Goal: Task Accomplishment & Management: Complete application form

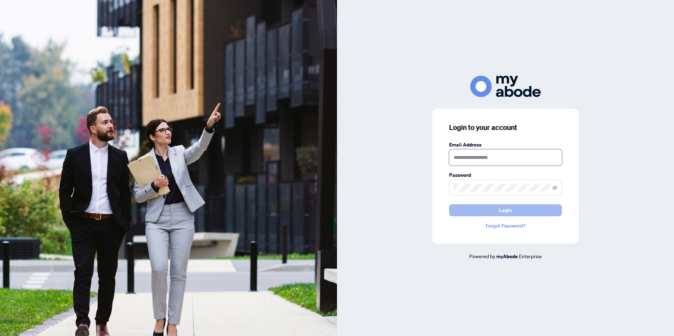
type input "**********"
click at [513, 209] on button "Login" at bounding box center [505, 210] width 113 height 12
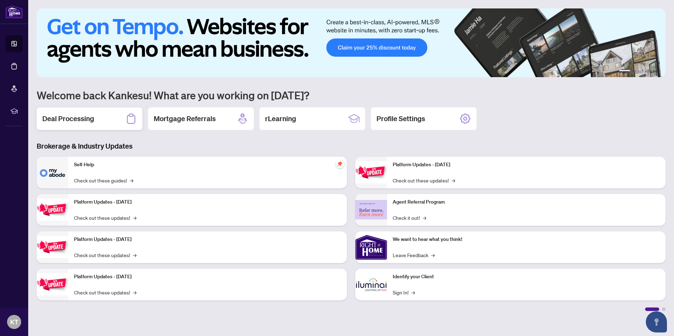
click at [63, 118] on h2 "Deal Processing" at bounding box center [68, 119] width 52 height 10
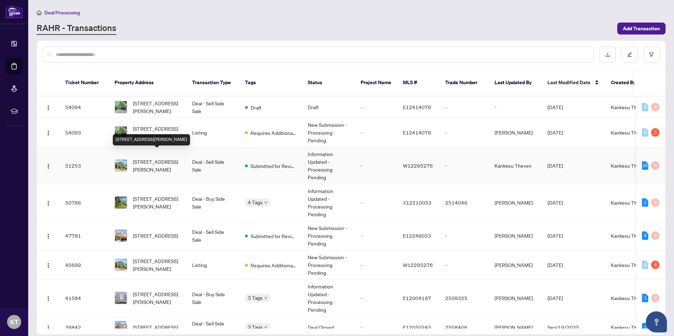
click at [147, 158] on span "[STREET_ADDRESS][PERSON_NAME]" at bounding box center [157, 166] width 48 height 16
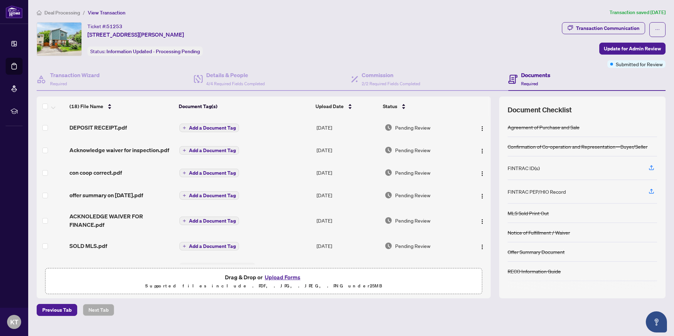
click at [290, 278] on button "Upload Forms" at bounding box center [283, 277] width 40 height 9
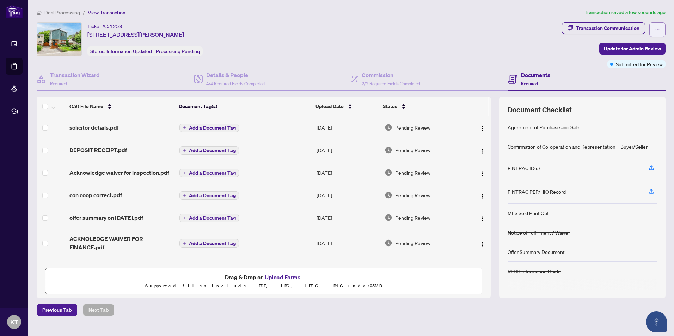
click at [659, 27] on icon "ellipsis" at bounding box center [657, 29] width 5 height 5
click at [486, 62] on div "Ticket #: 51253 [STREET_ADDRESS][PERSON_NAME] Status: Information Updated - Pro…" at bounding box center [297, 45] width 525 height 46
click at [656, 48] on span "Update for Admin Review" at bounding box center [632, 48] width 57 height 11
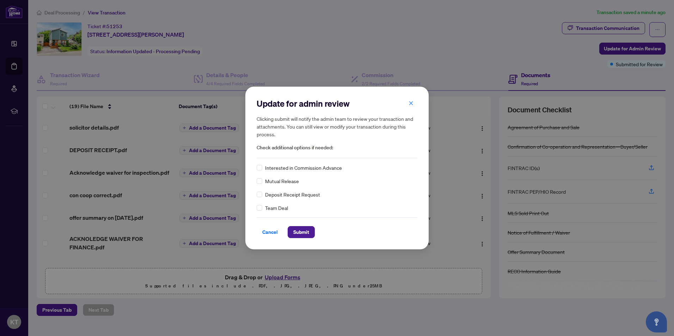
click at [417, 104] on button "button" at bounding box center [411, 103] width 14 height 12
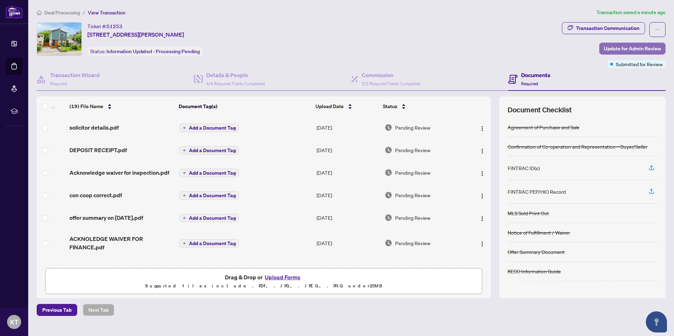
click at [638, 47] on span "Update for Admin Review" at bounding box center [632, 48] width 57 height 11
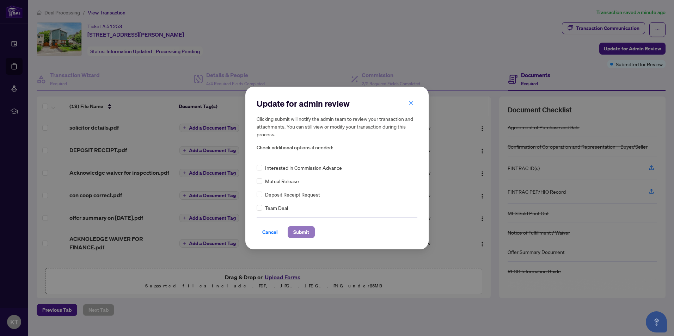
click at [302, 232] on span "Submit" at bounding box center [301, 232] width 16 height 11
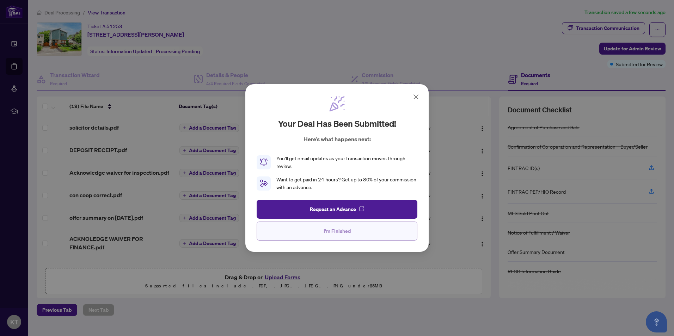
click at [332, 229] on span "I'm Finished" at bounding box center [337, 231] width 27 height 11
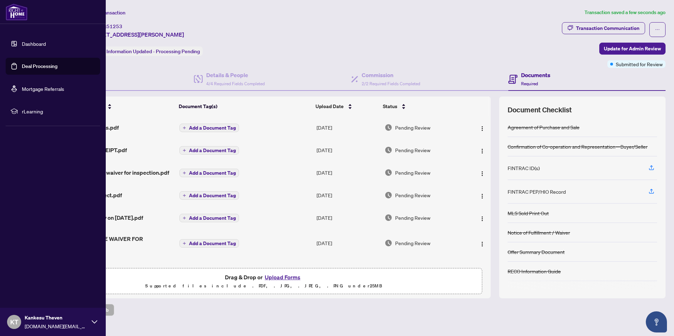
click at [94, 324] on icon at bounding box center [95, 321] width 6 height 3
click at [27, 283] on span "Logout" at bounding box center [28, 280] width 16 height 11
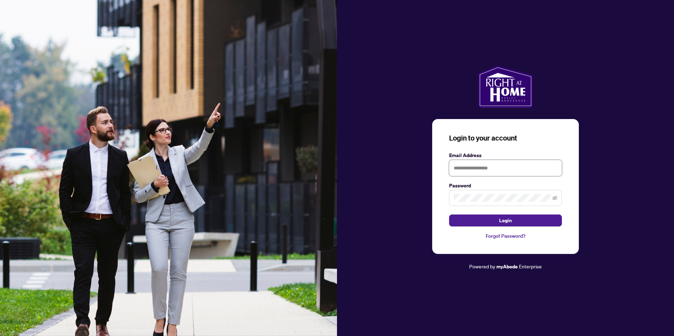
type input "**********"
